Goal: Task Accomplishment & Management: Manage account settings

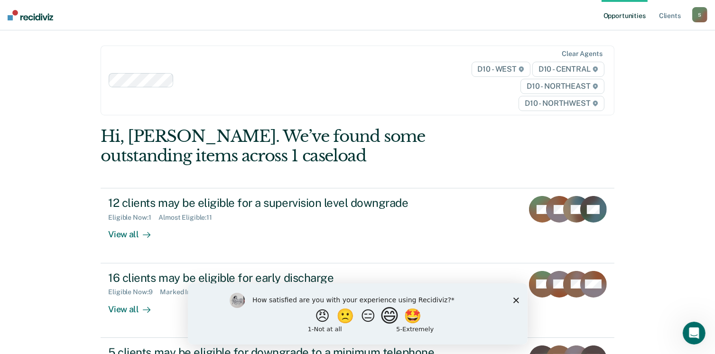
click at [390, 316] on button "😄" at bounding box center [390, 315] width 22 height 19
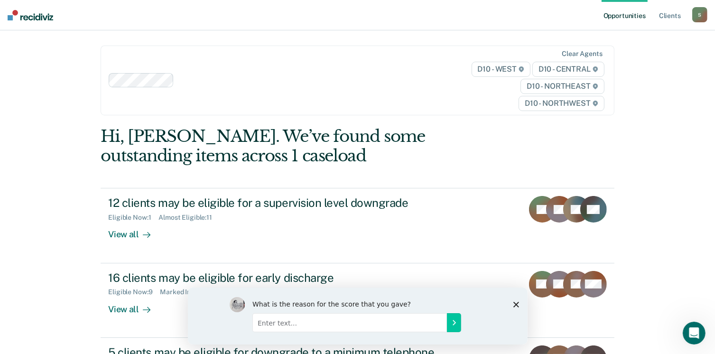
click at [516, 302] on icon "Close survey" at bounding box center [516, 304] width 6 height 6
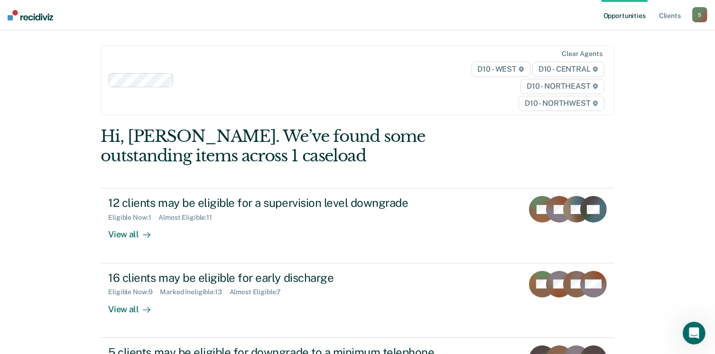
scroll to position [29, 0]
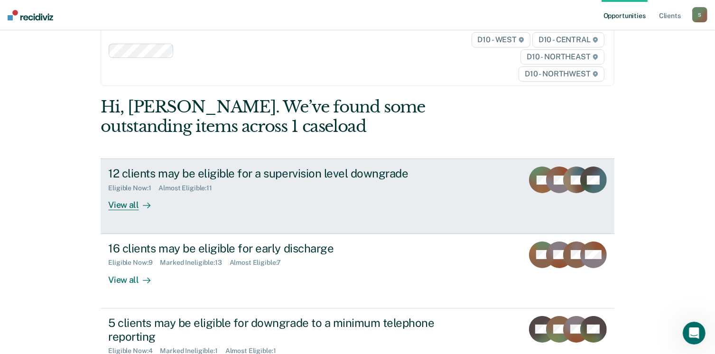
click at [129, 200] on div "View all" at bounding box center [134, 201] width 53 height 18
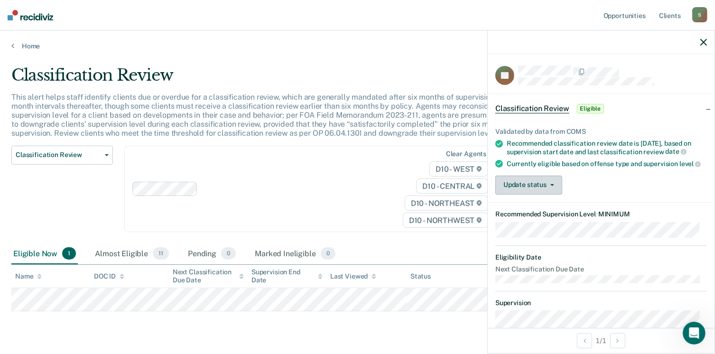
click at [548, 194] on button "Update status" at bounding box center [528, 185] width 67 height 19
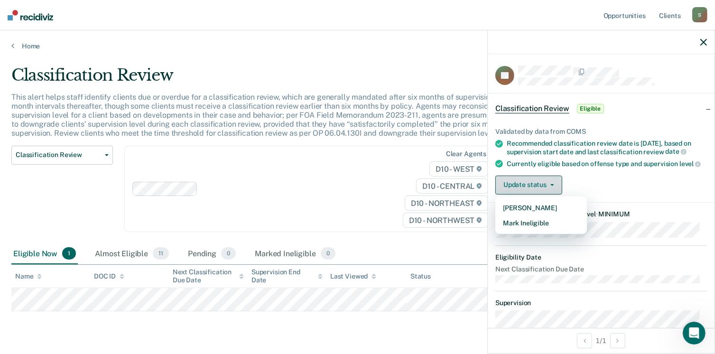
click at [548, 194] on button "Update status" at bounding box center [528, 185] width 67 height 19
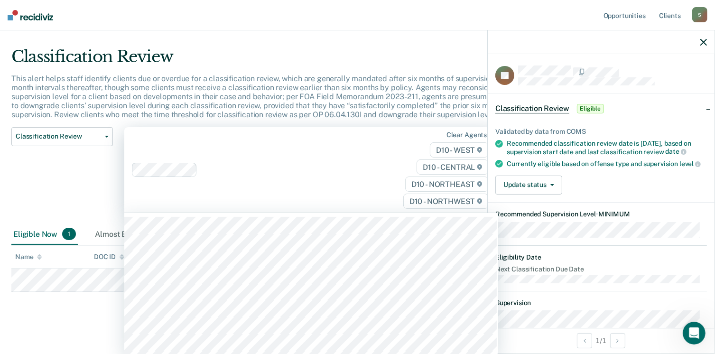
scroll to position [20, 0]
click at [407, 202] on div "D10 - WEST D10 - CENTRAL D10 - NORTHEAST D10 - NORTHWEST" at bounding box center [437, 174] width 108 height 66
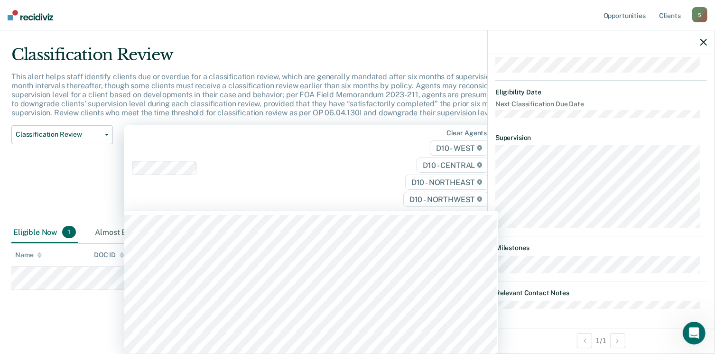
scroll to position [0, 0]
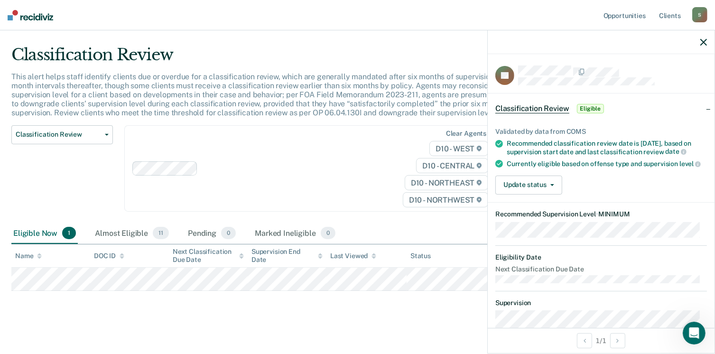
click at [702, 42] on icon "button" at bounding box center [703, 42] width 7 height 7
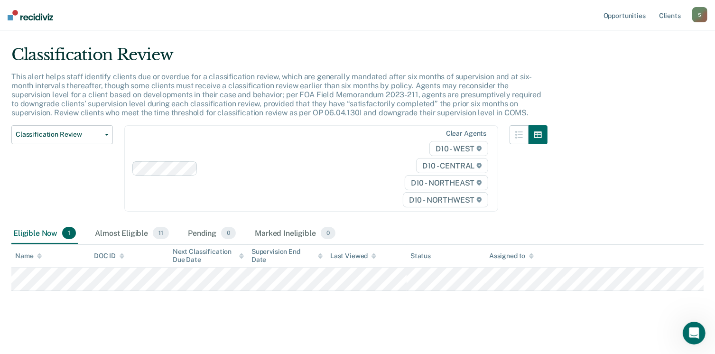
click at [18, 16] on img at bounding box center [31, 15] width 46 height 10
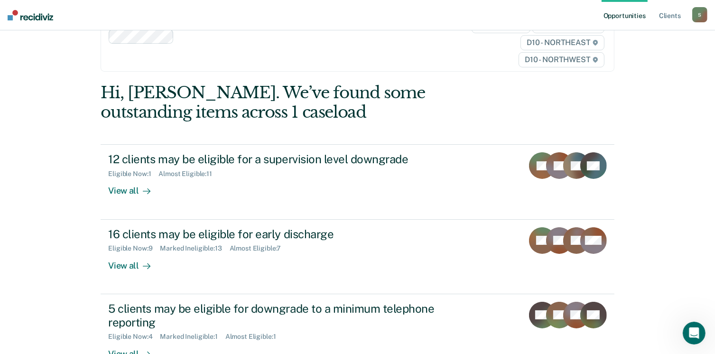
scroll to position [45, 0]
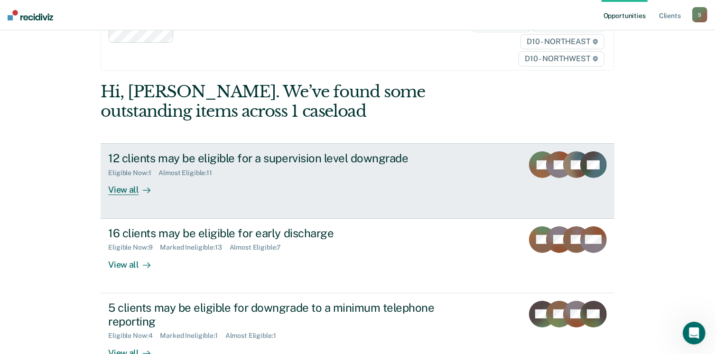
click at [119, 194] on div "View all" at bounding box center [134, 186] width 53 height 18
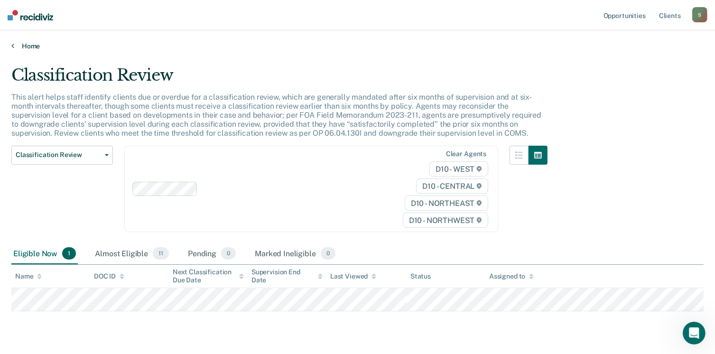
click at [17, 44] on link "Home" at bounding box center [357, 46] width 692 height 9
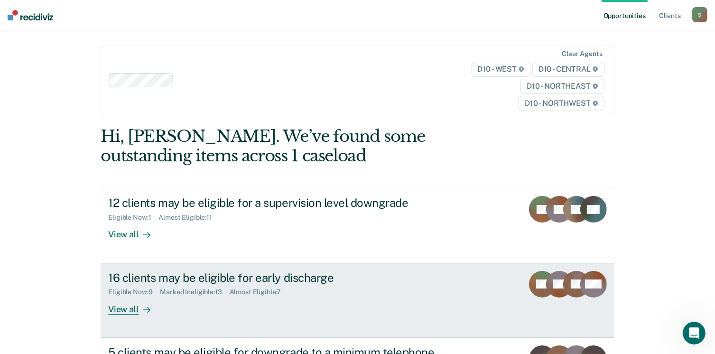
click at [126, 308] on div "View all" at bounding box center [134, 305] width 53 height 18
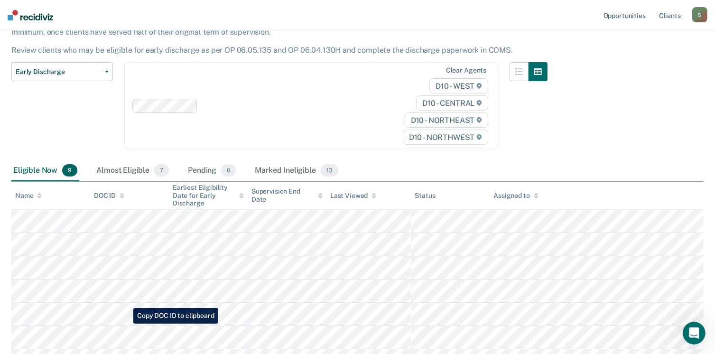
scroll to position [83, 0]
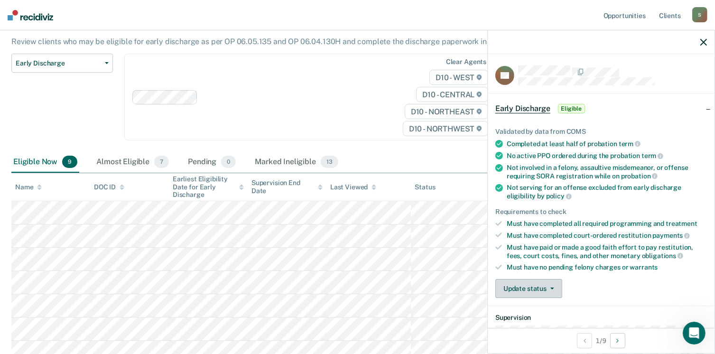
click at [521, 287] on button "Update status" at bounding box center [528, 288] width 67 height 19
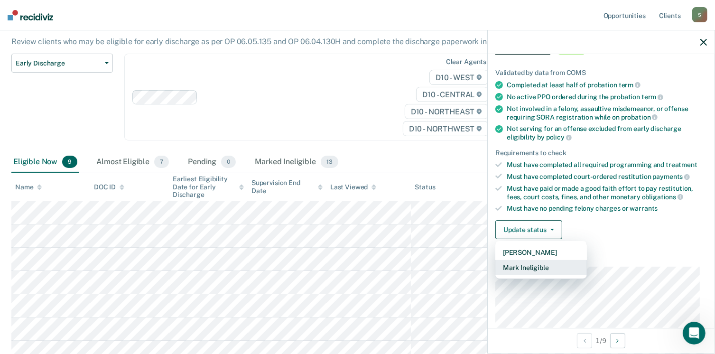
click at [526, 264] on button "Mark Ineligible" at bounding box center [541, 267] width 92 height 15
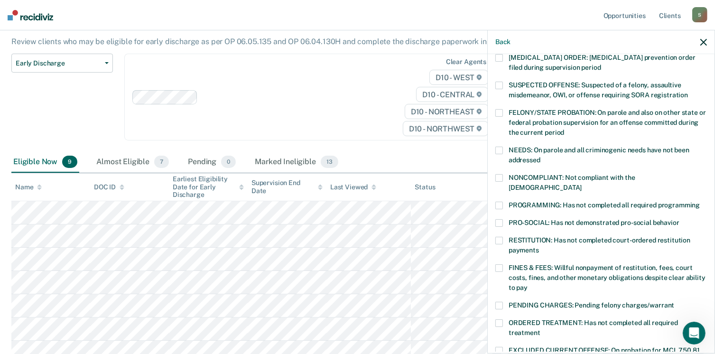
scroll to position [82, 0]
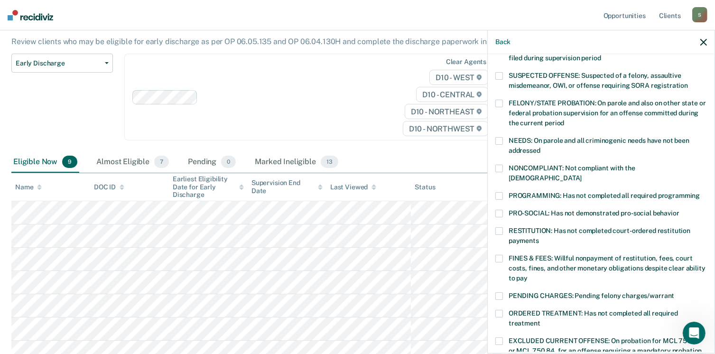
click at [499, 144] on label "NEEDS: On parole and all criminogenic needs have not been addressed" at bounding box center [601, 147] width 212 height 20
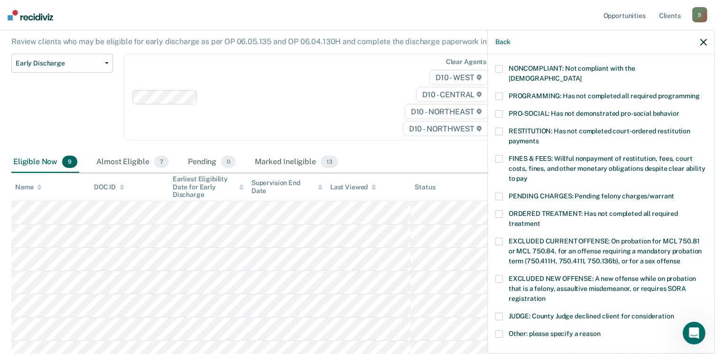
scroll to position [231, 0]
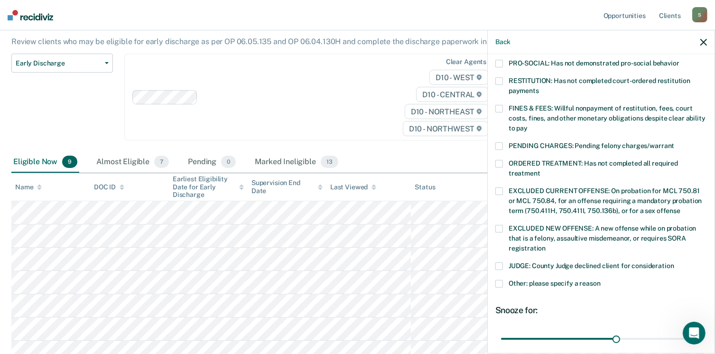
click at [499, 280] on span at bounding box center [499, 284] width 8 height 8
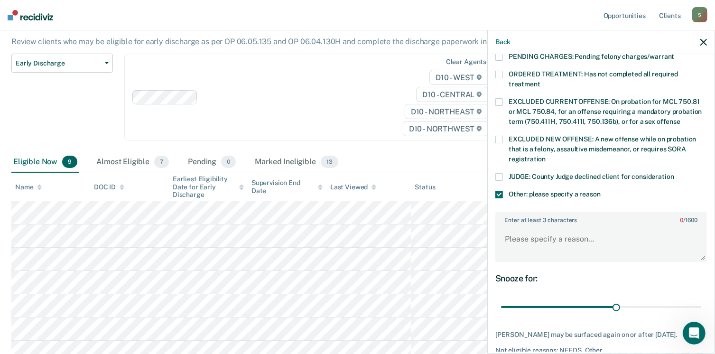
scroll to position [322, 0]
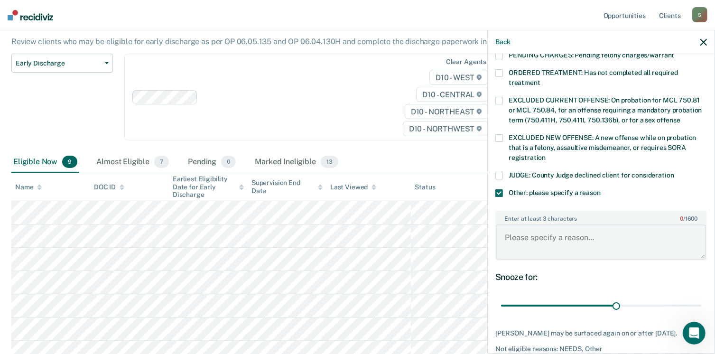
click at [529, 244] on textarea "Enter at least 3 characters 0 / 1600" at bounding box center [601, 241] width 210 height 35
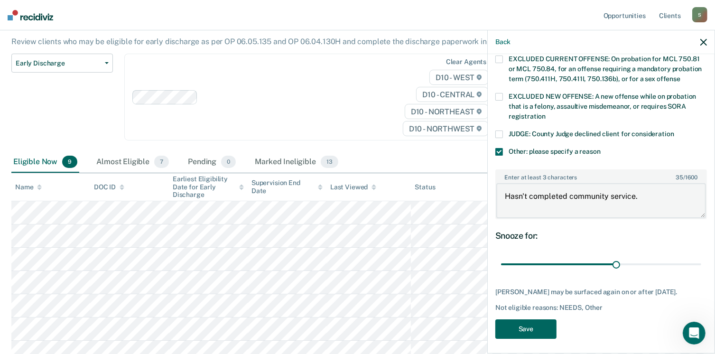
type textarea "Hasn't completed community service."
click at [546, 329] on button "Save" at bounding box center [525, 328] width 61 height 19
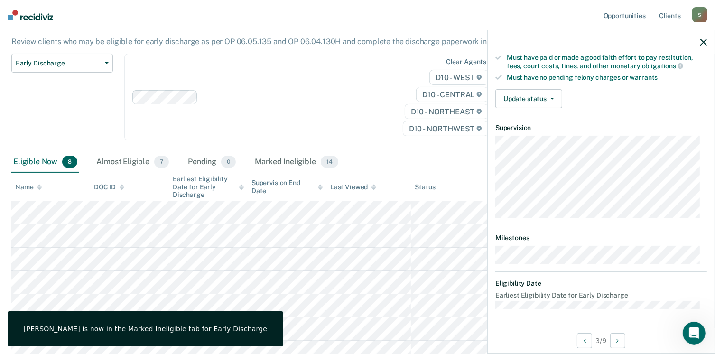
scroll to position [186, 0]
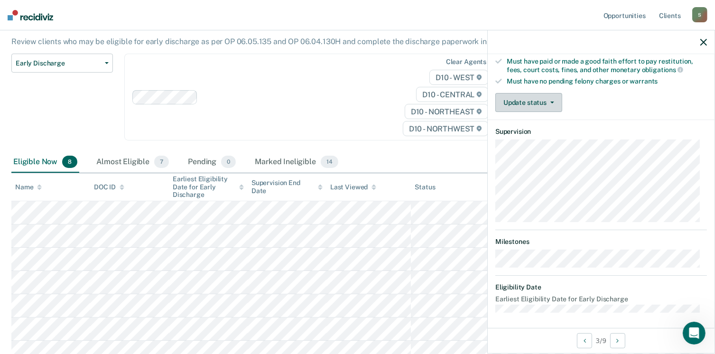
click at [545, 97] on button "Update status" at bounding box center [528, 102] width 67 height 19
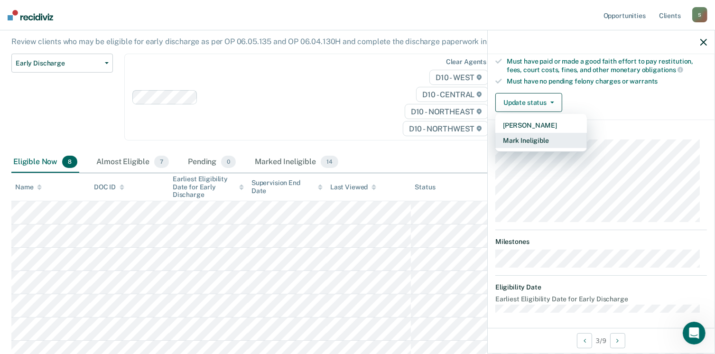
click at [539, 133] on button "Mark Ineligible" at bounding box center [541, 140] width 92 height 15
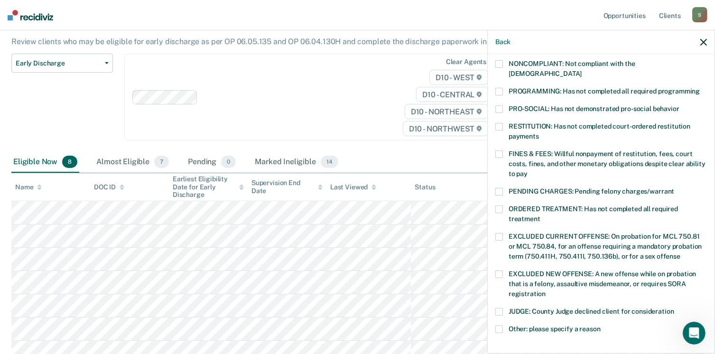
click at [499, 314] on div "JUDGE: County Judge declined client for consideration" at bounding box center [601, 317] width 212 height 18
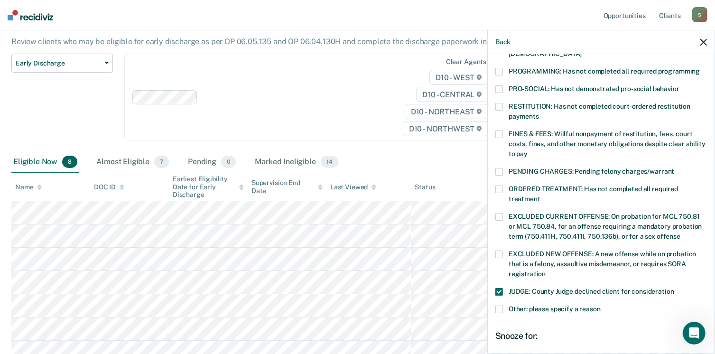
scroll to position [206, 0]
click at [500, 287] on label "JUDGE: County Judge declined client for consideration" at bounding box center [601, 292] width 212 height 10
click at [500, 305] on span at bounding box center [499, 309] width 8 height 8
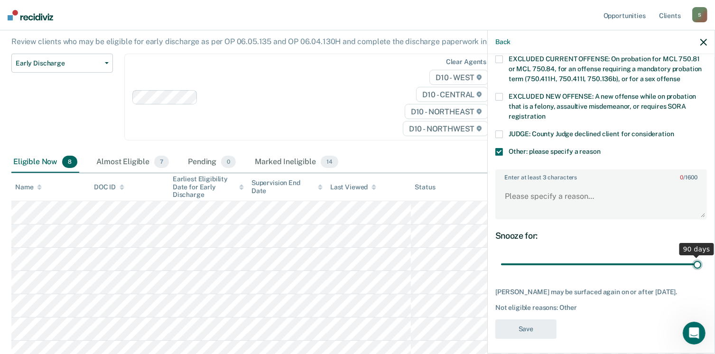
type input "90"
click at [690, 256] on input "range" at bounding box center [601, 264] width 200 height 17
click at [581, 183] on textarea "Enter at least 3 characters 0 / 1600" at bounding box center [601, 200] width 210 height 35
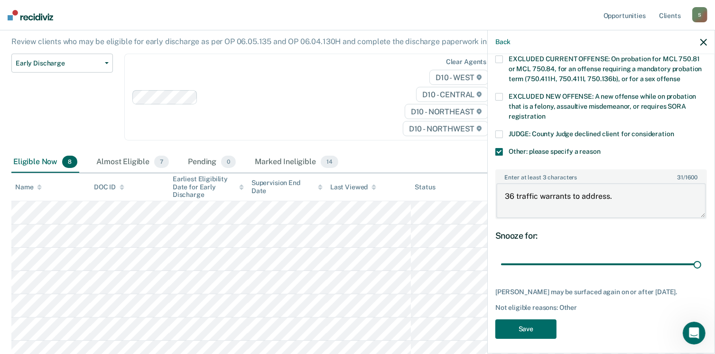
click at [508, 183] on textarea "36 traffic warrants to address." at bounding box center [601, 200] width 210 height 35
type textarea "16 traffic warrants to address."
click at [546, 329] on button "Save" at bounding box center [525, 328] width 61 height 19
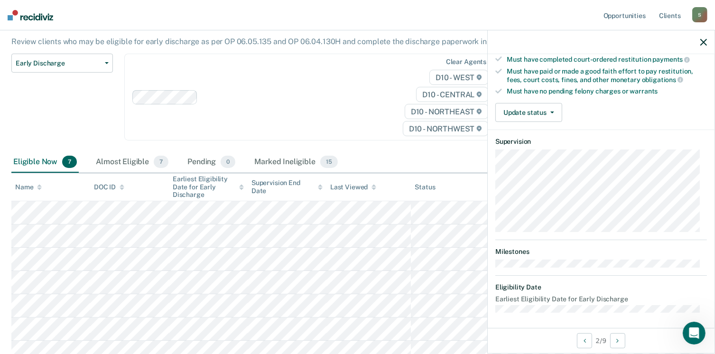
scroll to position [0, 0]
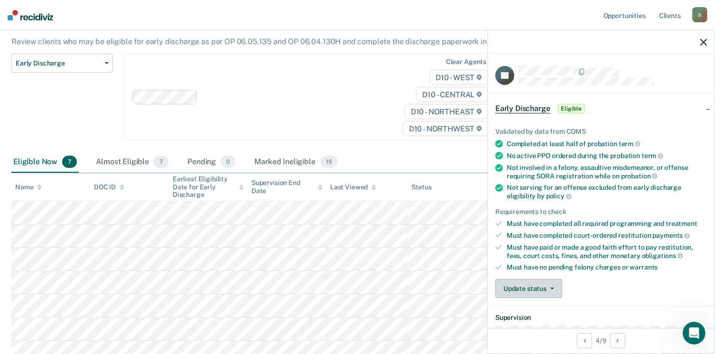
click at [513, 291] on button "Update status" at bounding box center [528, 288] width 67 height 19
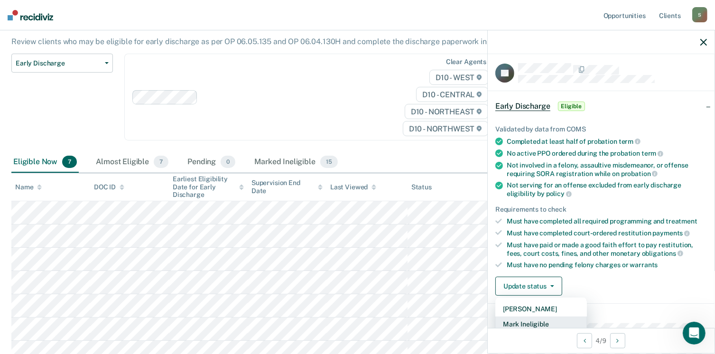
click at [518, 321] on button "Mark Ineligible" at bounding box center [541, 323] width 92 height 15
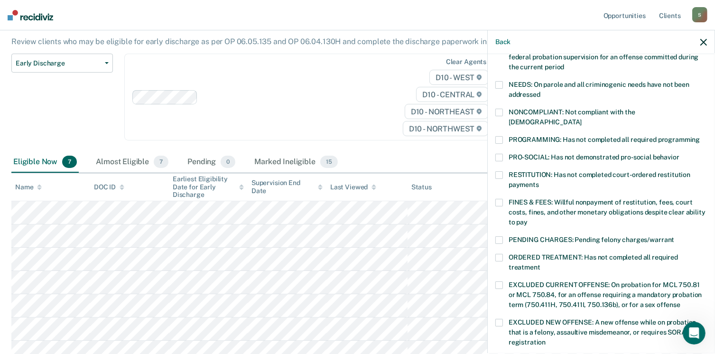
scroll to position [139, 0]
click at [504, 135] on label "PROGRAMMING: Has not completed all required programming" at bounding box center [601, 140] width 212 height 10
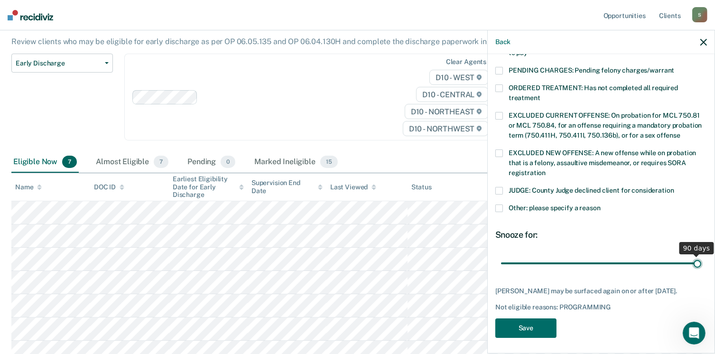
type input "90"
click at [691, 255] on input "range" at bounding box center [601, 263] width 200 height 17
click at [530, 321] on button "Save" at bounding box center [525, 327] width 61 height 19
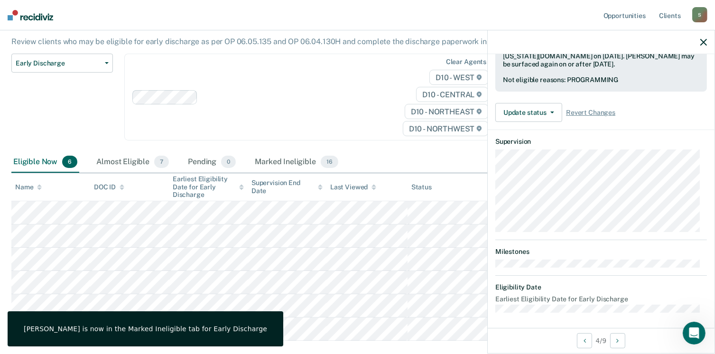
scroll to position [176, 0]
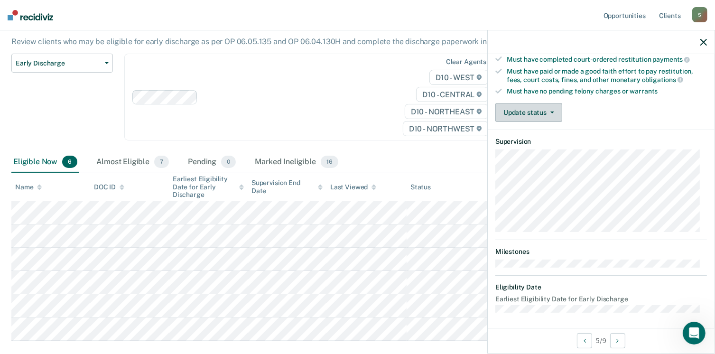
click at [537, 103] on button "Update status" at bounding box center [528, 112] width 67 height 19
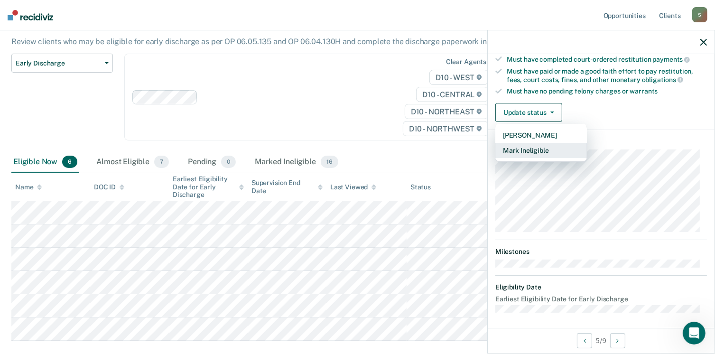
click at [526, 143] on button "Mark Ineligible" at bounding box center [541, 150] width 92 height 15
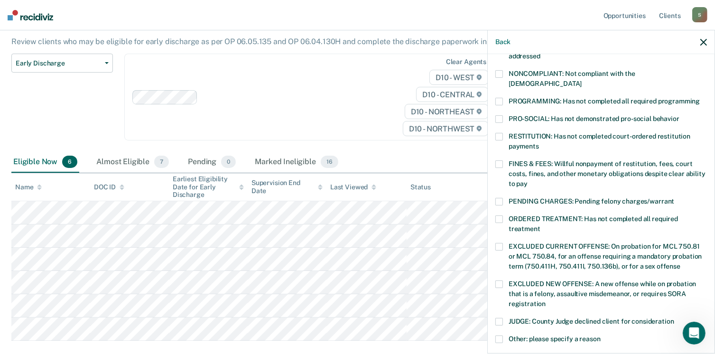
click at [501, 323] on div "JUDGE: County Judge declined client for consideration" at bounding box center [601, 327] width 212 height 18
click at [501, 335] on span at bounding box center [499, 339] width 8 height 8
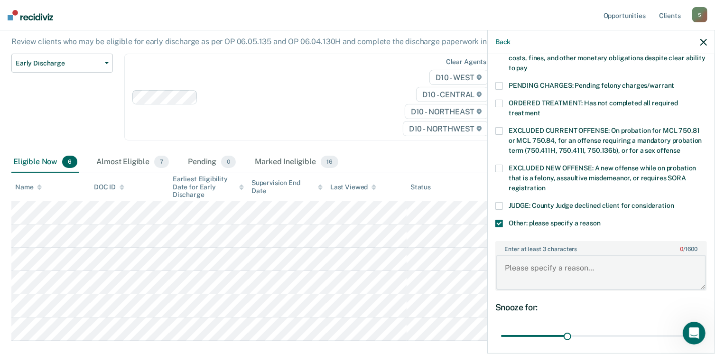
click at [571, 255] on textarea "Enter at least 3 characters 0 / 1600" at bounding box center [601, 272] width 210 height 35
type textarea "Warrants out of 36th District Court."
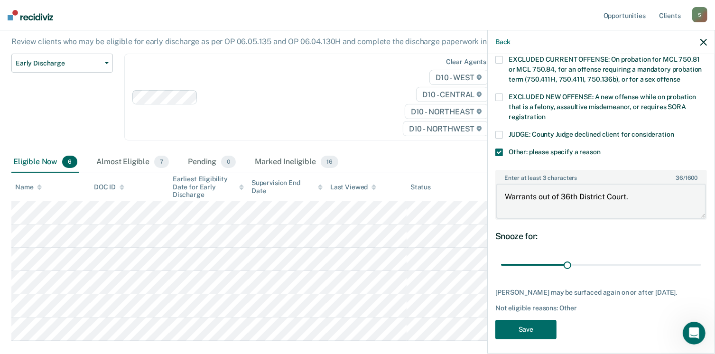
scroll to position [363, 0]
type input "90"
type textarea "Warrants out of 36th District Court."
click at [541, 326] on button "Save" at bounding box center [525, 328] width 61 height 19
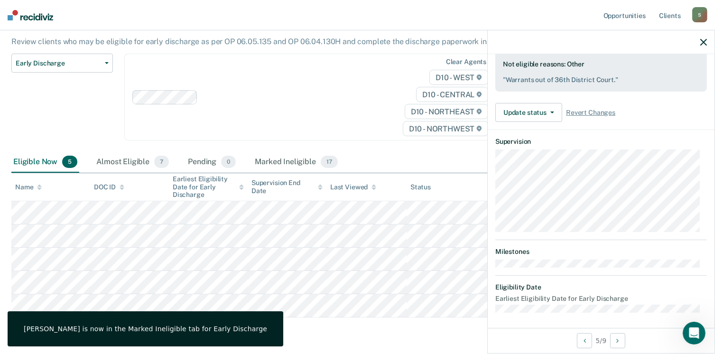
scroll to position [176, 0]
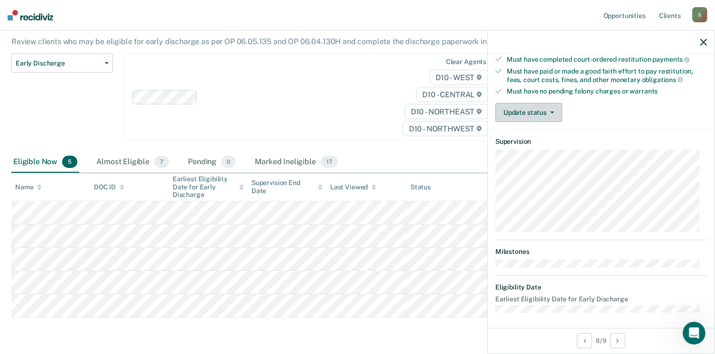
click at [524, 103] on button "Update status" at bounding box center [528, 112] width 67 height 19
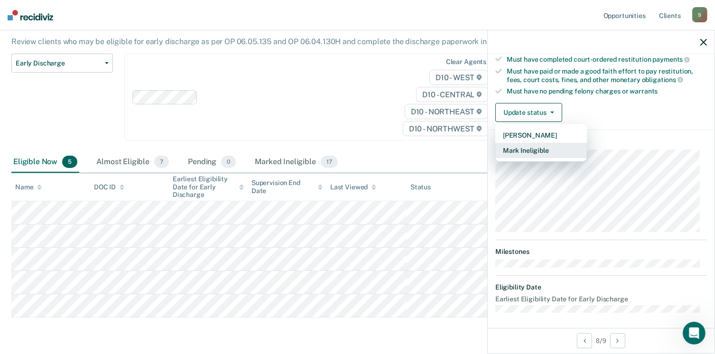
click at [521, 143] on button "Mark Ineligible" at bounding box center [541, 150] width 92 height 15
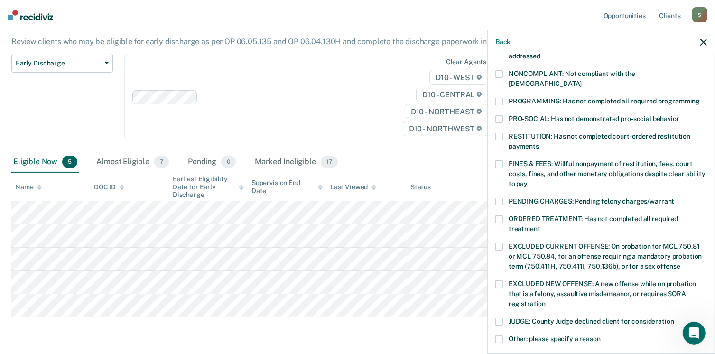
click at [499, 98] on span at bounding box center [499, 102] width 8 height 8
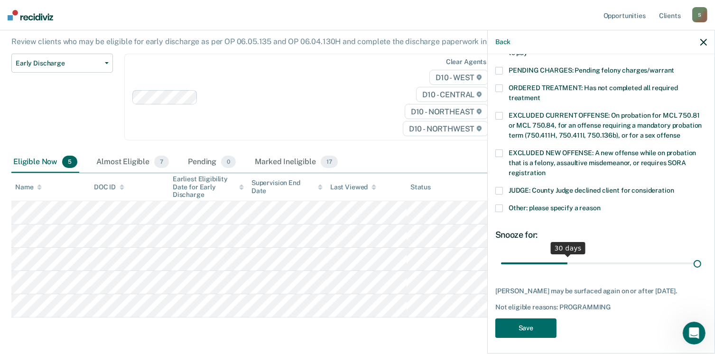
scroll to position [299, 0]
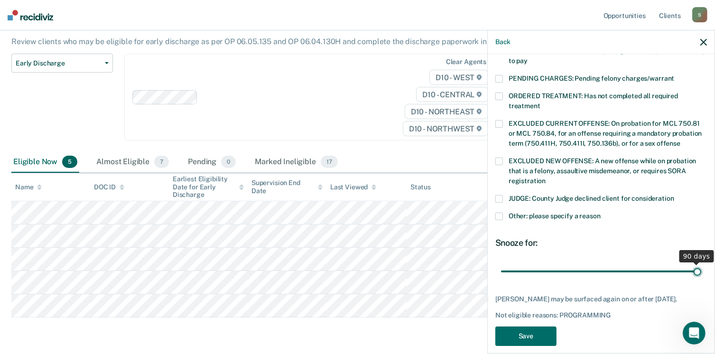
type input "90"
click at [691, 263] on input "range" at bounding box center [601, 271] width 200 height 17
click at [526, 326] on button "Save" at bounding box center [525, 335] width 61 height 19
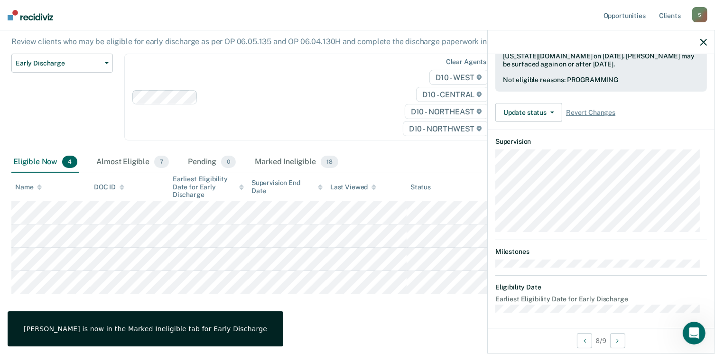
scroll to position [176, 0]
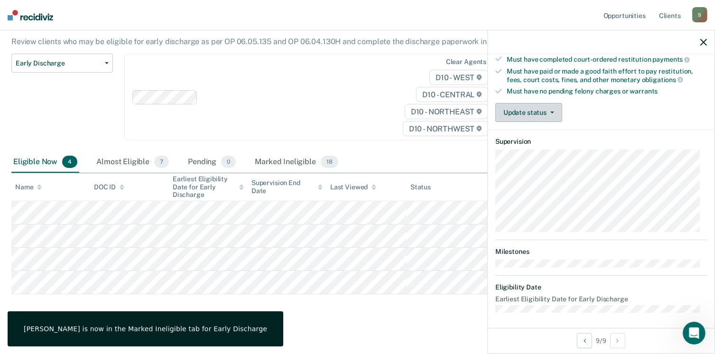
click at [546, 105] on button "Update status" at bounding box center [528, 112] width 67 height 19
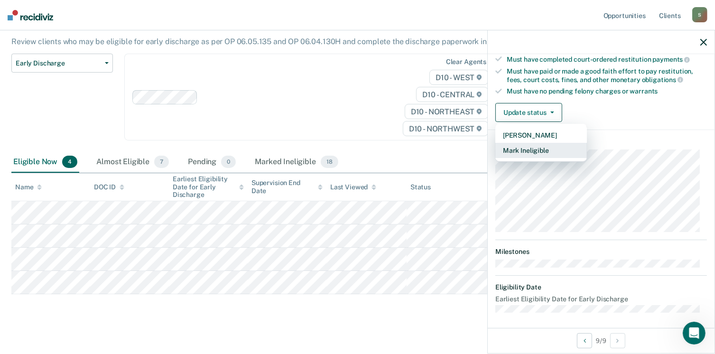
click at [545, 149] on button "Mark Ineligible" at bounding box center [541, 150] width 92 height 15
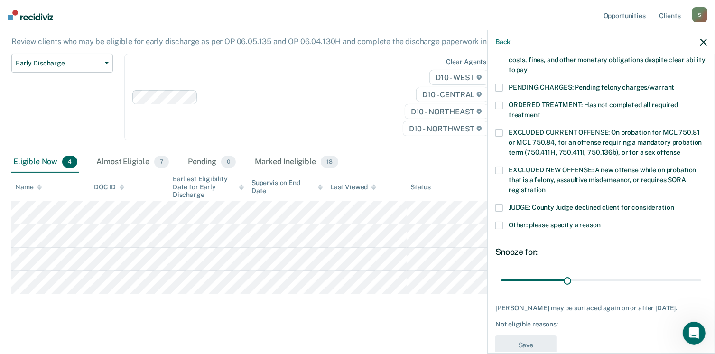
scroll to position [292, 0]
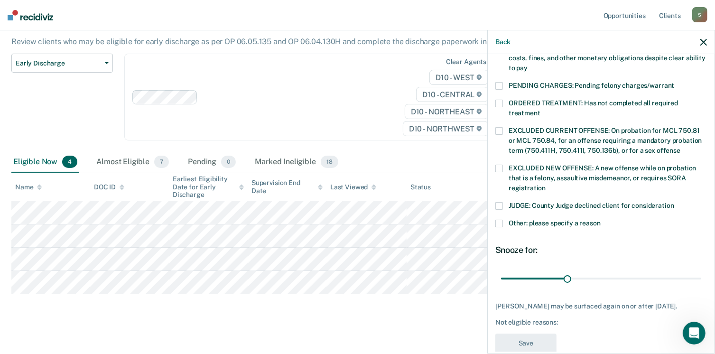
click at [496, 220] on span at bounding box center [499, 224] width 8 height 8
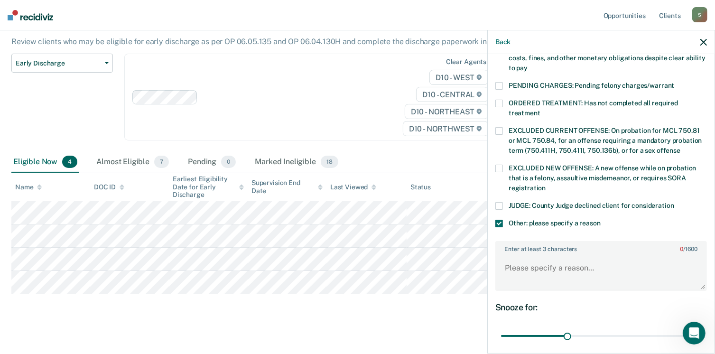
click at [496, 220] on span at bounding box center [499, 224] width 8 height 8
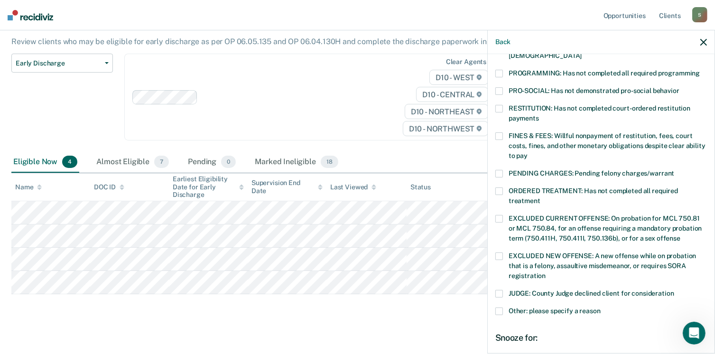
scroll to position [181, 0]
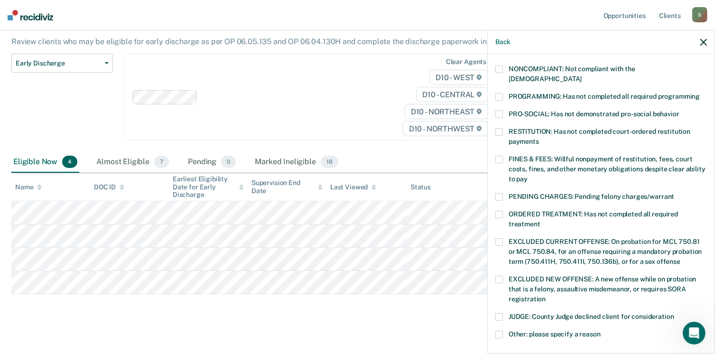
click at [498, 93] on span at bounding box center [499, 97] width 8 height 8
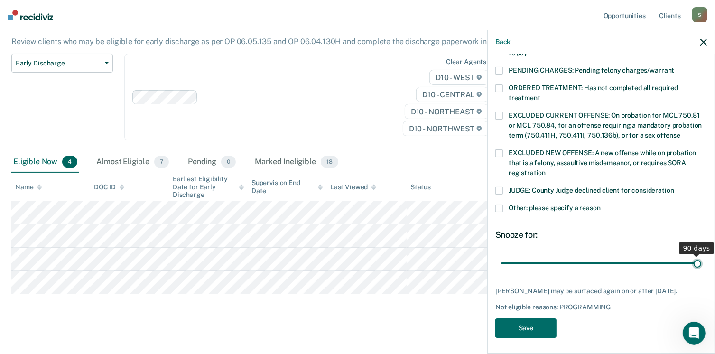
type input "90"
click at [693, 255] on input "range" at bounding box center [601, 263] width 200 height 17
click at [551, 327] on button "Save" at bounding box center [525, 327] width 61 height 19
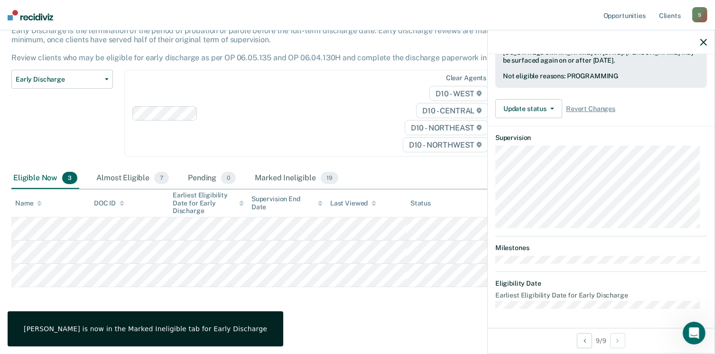
scroll to position [246, 0]
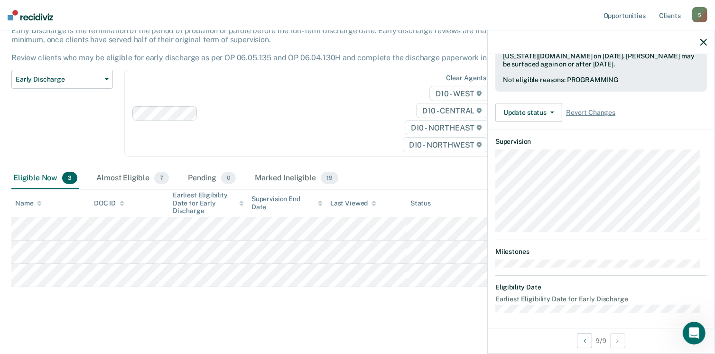
click at [702, 39] on icon "button" at bounding box center [703, 42] width 7 height 7
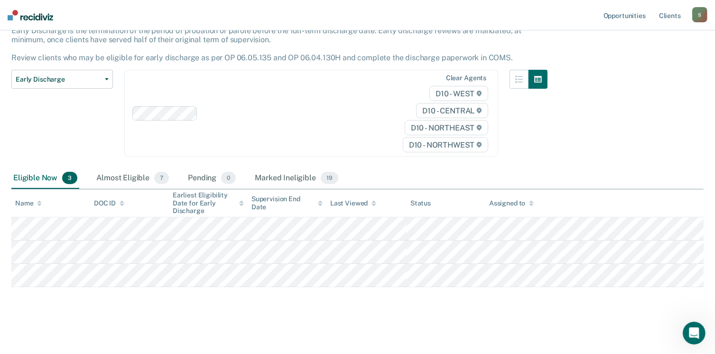
scroll to position [0, 0]
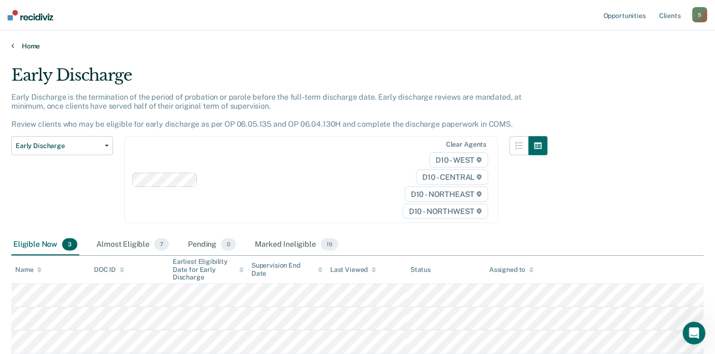
click at [19, 42] on link "Home" at bounding box center [357, 46] width 692 height 9
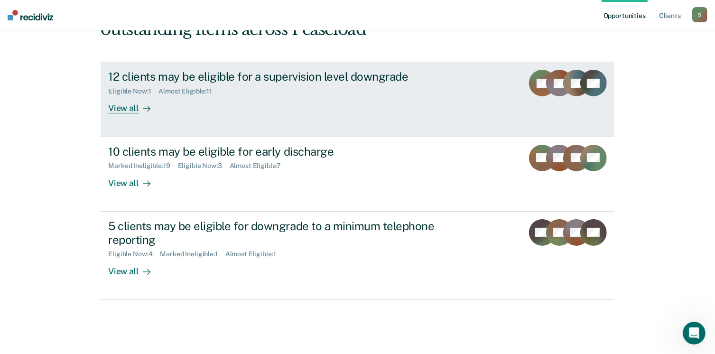
scroll to position [128, 0]
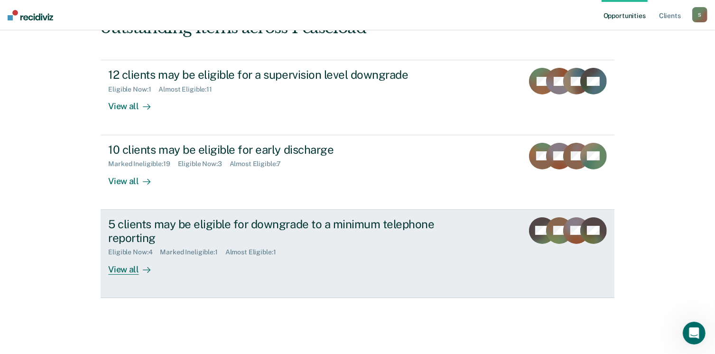
click at [143, 266] on icon at bounding box center [147, 270] width 8 height 8
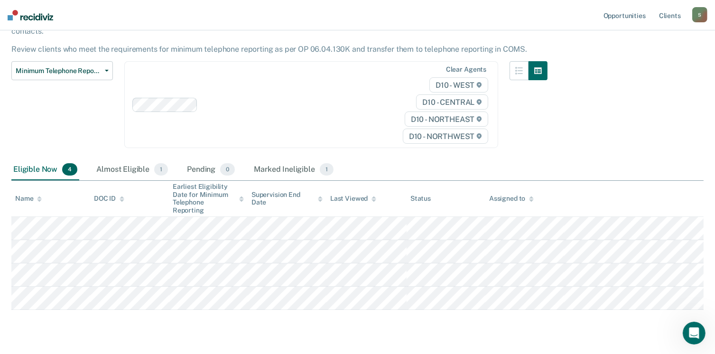
scroll to position [81, 0]
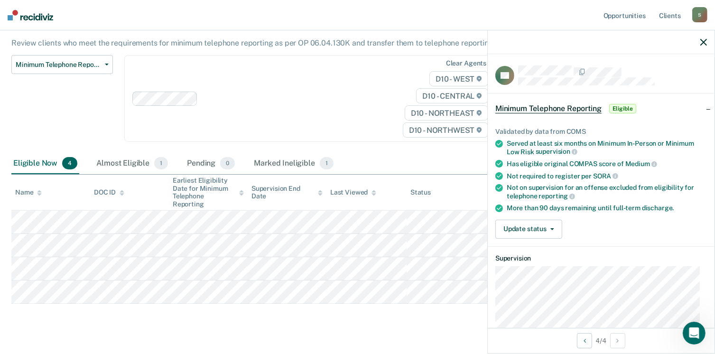
click at [283, 315] on div "Minimum Telephone Reporting Minimum Telephone Reporting is a level of supervisi…" at bounding box center [357, 157] width 692 height 347
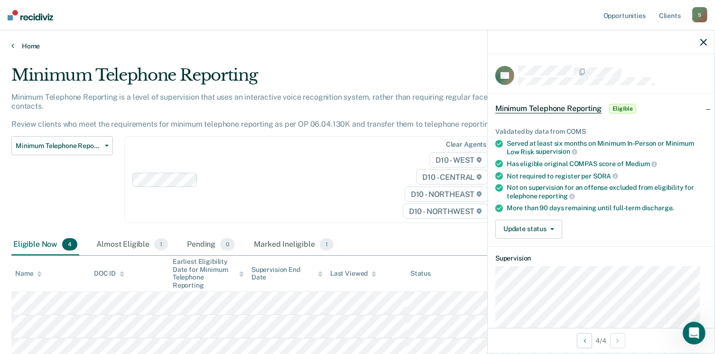
click at [33, 46] on link "Home" at bounding box center [357, 46] width 692 height 9
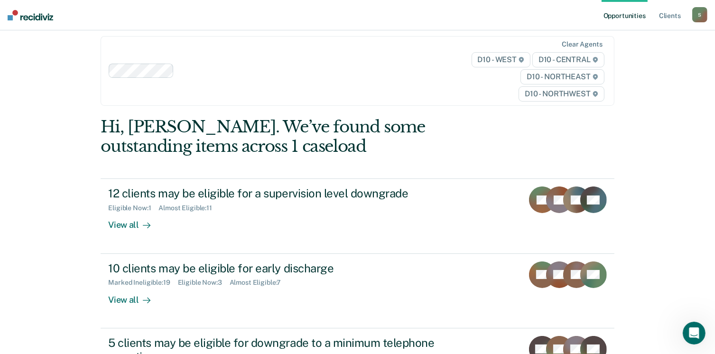
scroll to position [129, 0]
